Goal: Information Seeking & Learning: Learn about a topic

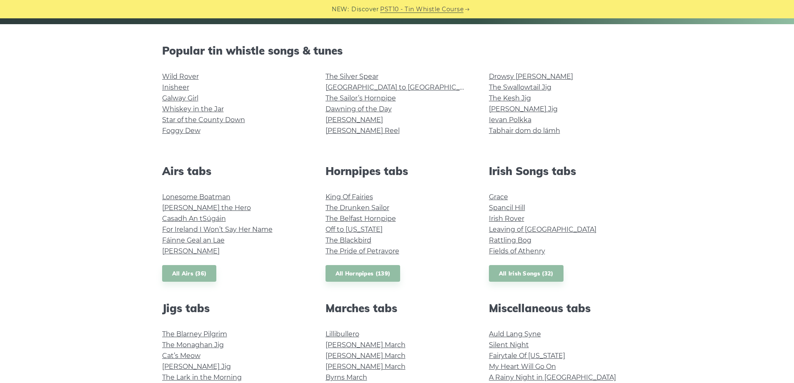
scroll to position [209, 0]
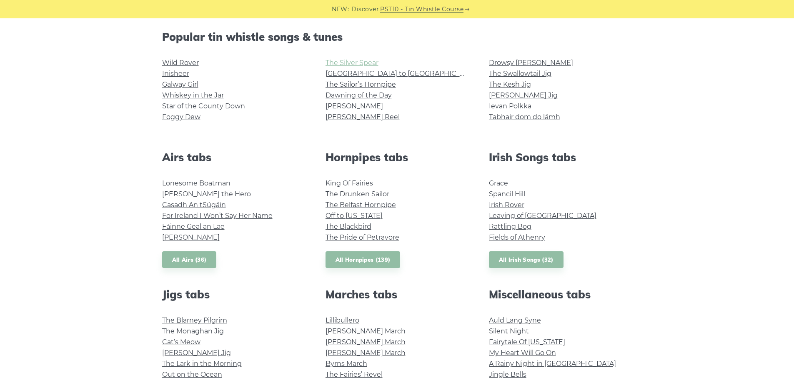
click at [355, 64] on link "The Silver Spear" at bounding box center [352, 63] width 53 height 8
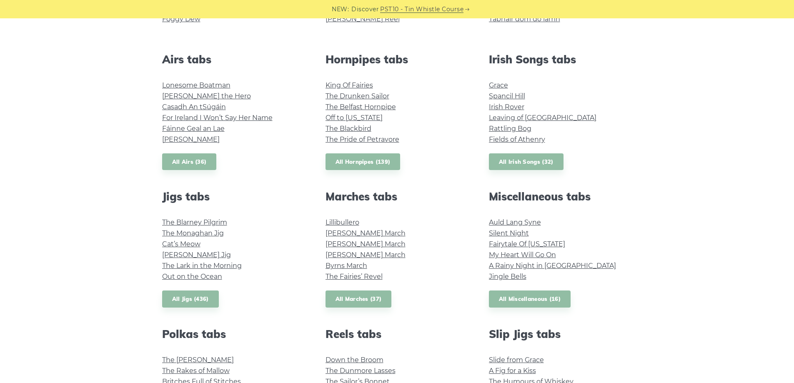
scroll to position [292, 0]
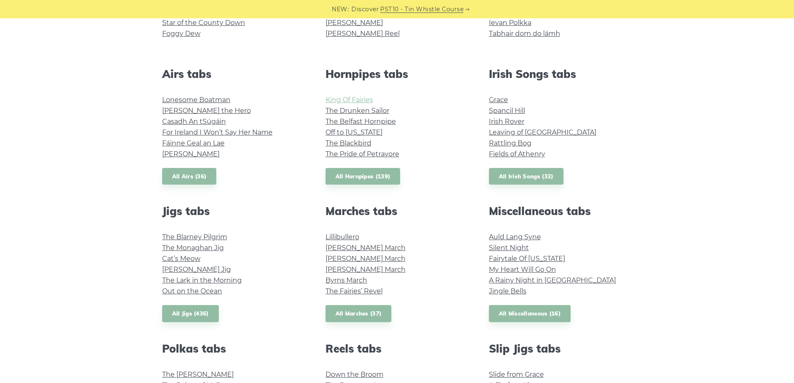
click at [367, 101] on link "King Of Fairies" at bounding box center [350, 100] width 48 height 8
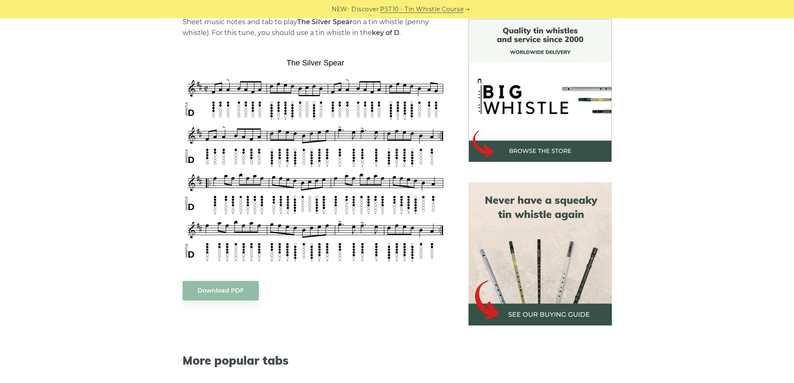
scroll to position [417, 0]
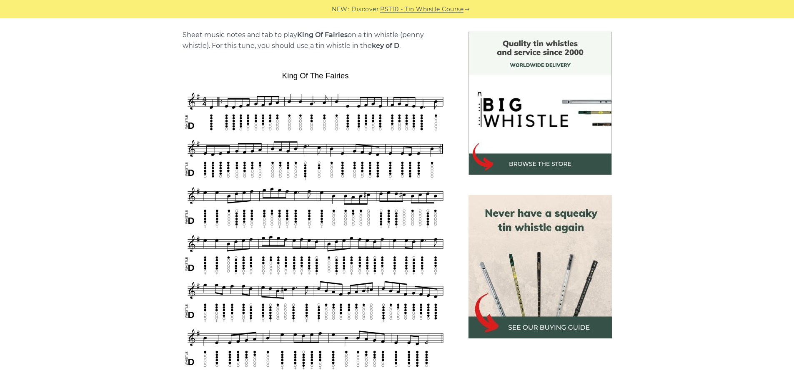
scroll to position [209, 0]
